Goal: Task Accomplishment & Management: Use online tool/utility

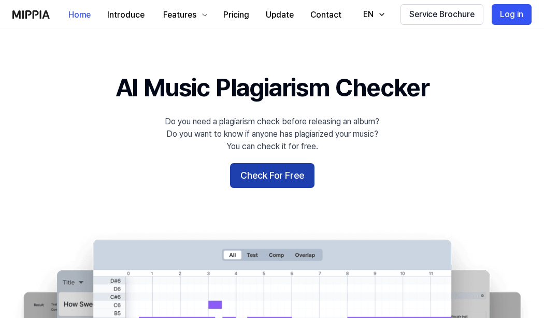
click at [252, 181] on button "Check For Free" at bounding box center [272, 175] width 84 height 25
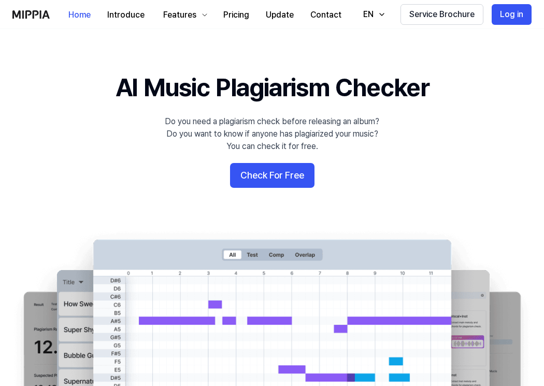
click at [153, 200] on 배너 "AI Music Plagiarism Checker Do you need a plagiarism check before releasing an …" at bounding box center [272, 258] width 544 height 376
click at [274, 180] on button "Check For Free" at bounding box center [272, 175] width 84 height 25
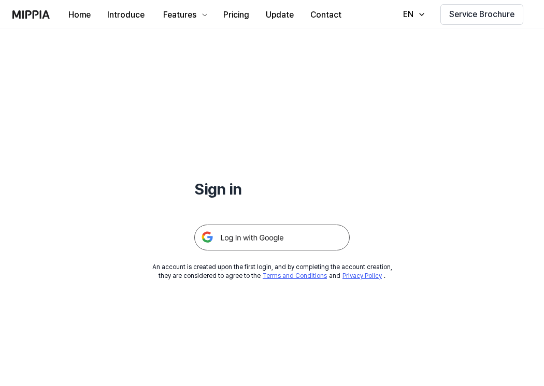
click at [228, 238] on img at bounding box center [271, 238] width 155 height 26
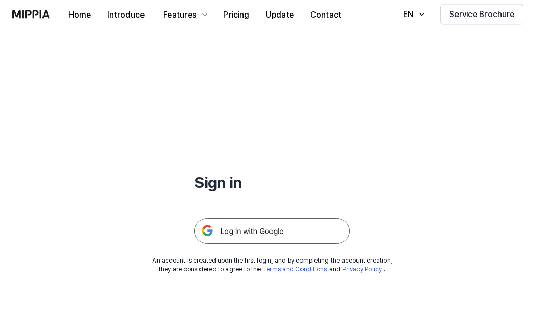
scroll to position [7, 0]
